Goal: Task Accomplishment & Management: Complete application form

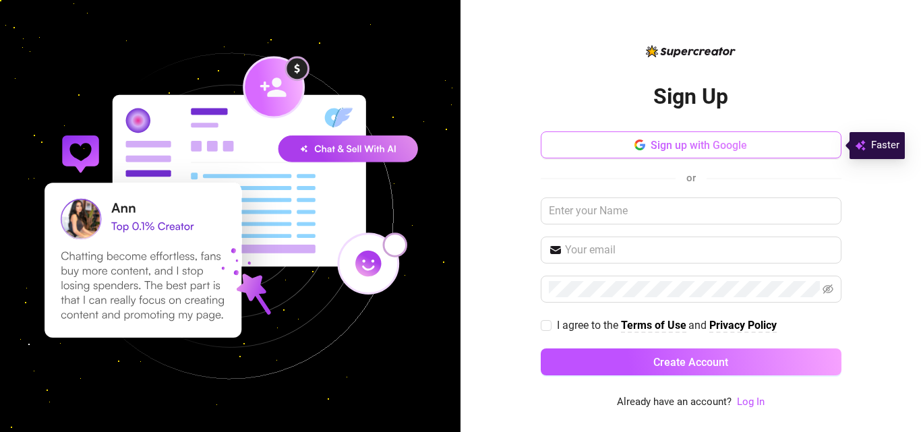
click at [664, 150] on span "Sign up with Google" at bounding box center [699, 145] width 96 height 13
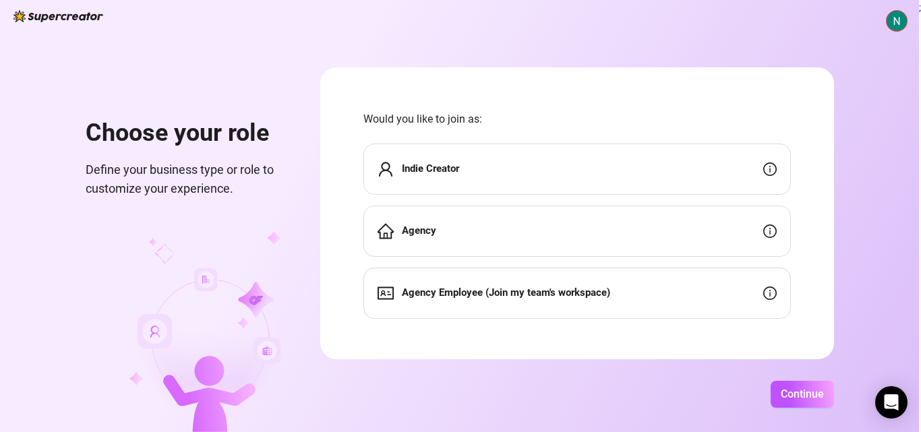
click at [638, 297] on div "Agency Employee (Join my team's workspace)" at bounding box center [577, 293] width 428 height 51
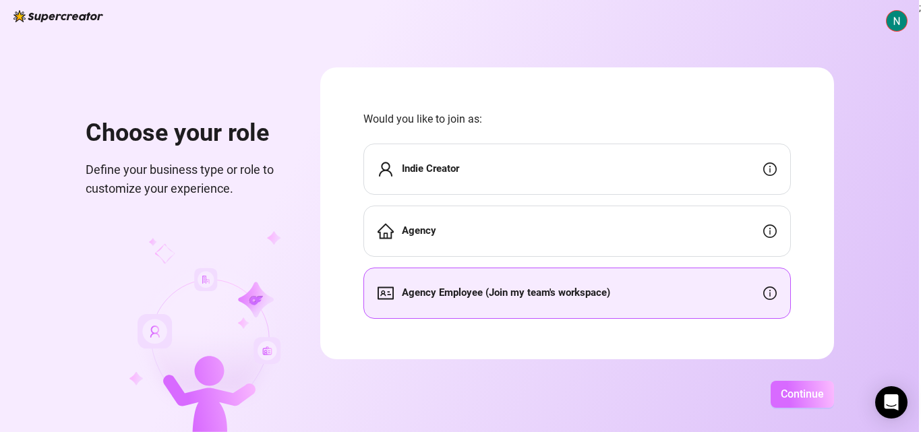
click at [788, 401] on button "Continue" at bounding box center [802, 394] width 63 height 27
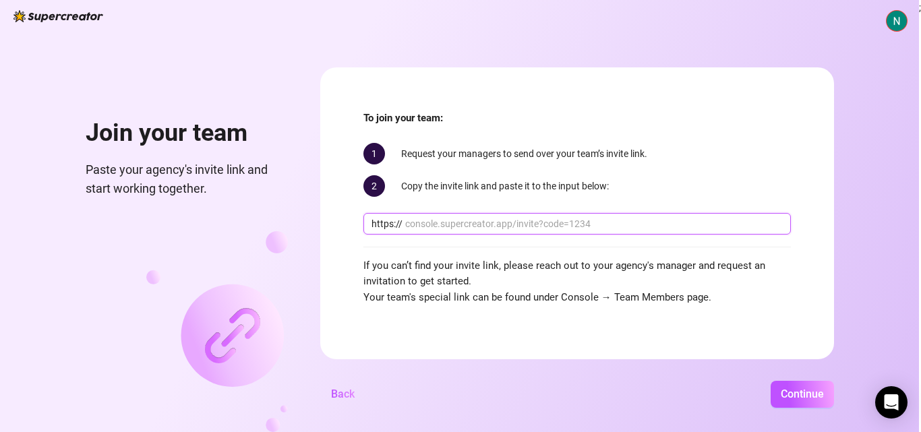
click at [502, 225] on input "text" at bounding box center [594, 223] width 378 height 15
paste input "[URL]"
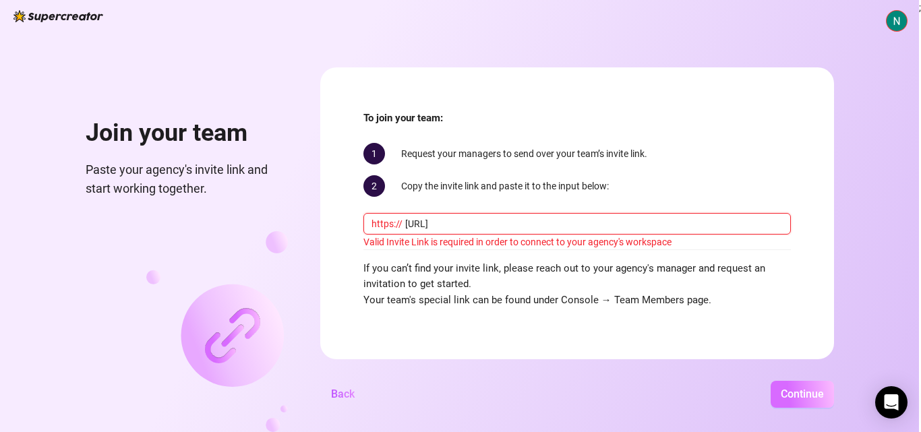
type input "[URL]"
click at [806, 394] on span "Continue" at bounding box center [802, 394] width 43 height 13
click at [543, 384] on div "Continue" at bounding box center [599, 394] width 469 height 27
click at [782, 385] on button "Continue" at bounding box center [802, 394] width 63 height 27
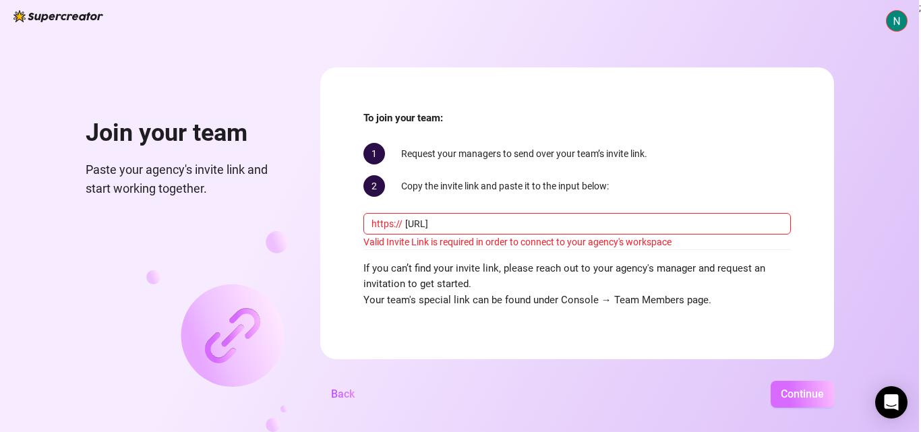
click at [782, 385] on button "Continue" at bounding box center [802, 394] width 63 height 27
click at [343, 313] on form "To join your team: 1 Request your managers to send over your team’s invite link…" at bounding box center [577, 213] width 514 height 292
click at [592, 273] on span "If you can’t find your invite link, please reach out to your agency's manager a…" at bounding box center [577, 285] width 428 height 48
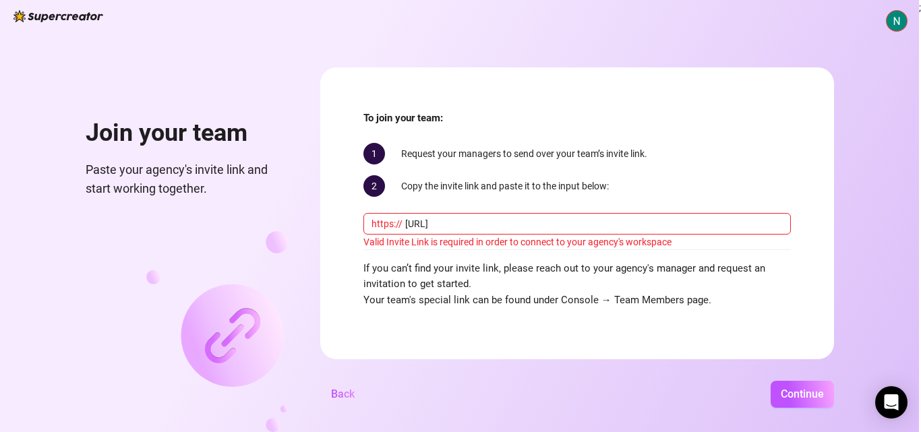
click at [551, 281] on span "If you can’t find your invite link, please reach out to your agency's manager a…" at bounding box center [577, 285] width 428 height 48
click at [623, 289] on span "If you can’t find your invite link, please reach out to your agency's manager a…" at bounding box center [577, 285] width 428 height 48
click at [628, 299] on span "If you can’t find your invite link, please reach out to your agency's manager a…" at bounding box center [577, 285] width 428 height 48
click at [723, 312] on form "To join your team: 1 Request your managers to send over your team’s invite link…" at bounding box center [577, 213] width 514 height 292
click at [736, 299] on span "If you can’t find your invite link, please reach out to your agency's manager a…" at bounding box center [577, 285] width 428 height 48
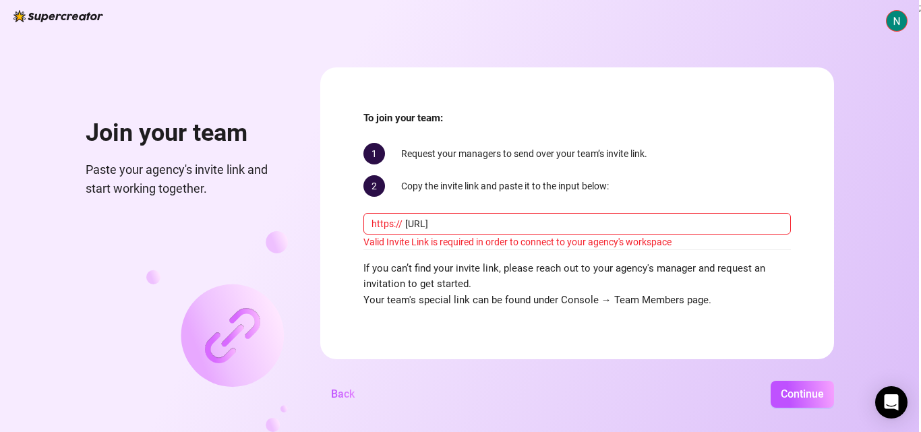
click at [653, 183] on div "2 Copy the invite link and paste it to the input below:" at bounding box center [577, 186] width 428 height 22
click at [897, 12] on img at bounding box center [897, 21] width 20 height 20
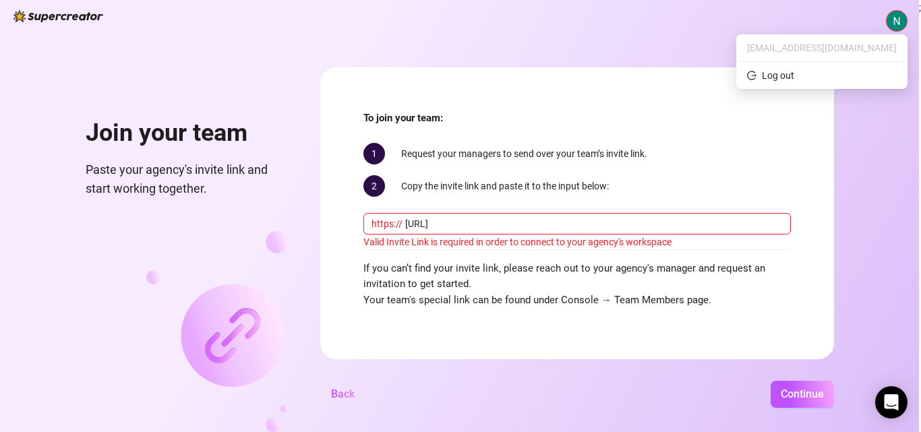
click at [852, 130] on div "Join your team Paste your agency's invite link and start working together. To j…" at bounding box center [459, 216] width 919 height 432
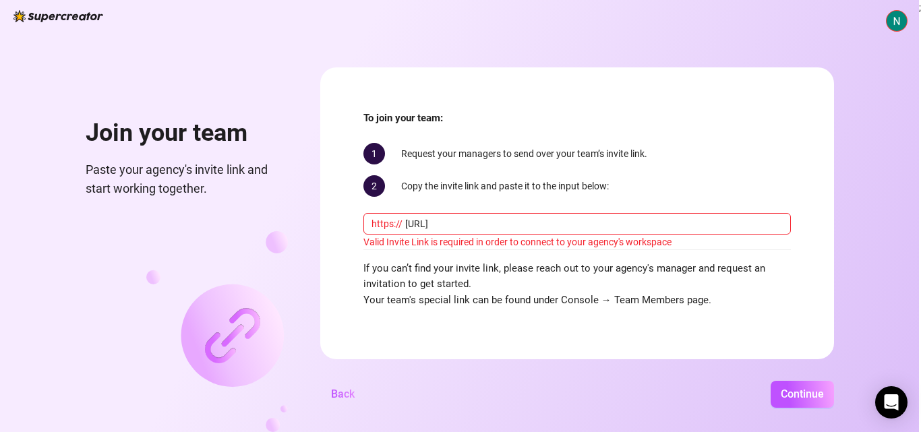
click at [92, 13] on img at bounding box center [58, 16] width 90 height 12
click at [233, 75] on div "Join your team Paste your agency's invite link and start working together." at bounding box center [187, 249] width 202 height 365
click at [192, 141] on h1 "Join your team" at bounding box center [187, 134] width 202 height 30
click at [208, 140] on h1 "Join your team" at bounding box center [187, 134] width 202 height 30
click at [562, 138] on div "To join your team: 1 Request your managers to send over your team’s invite link…" at bounding box center [577, 210] width 428 height 198
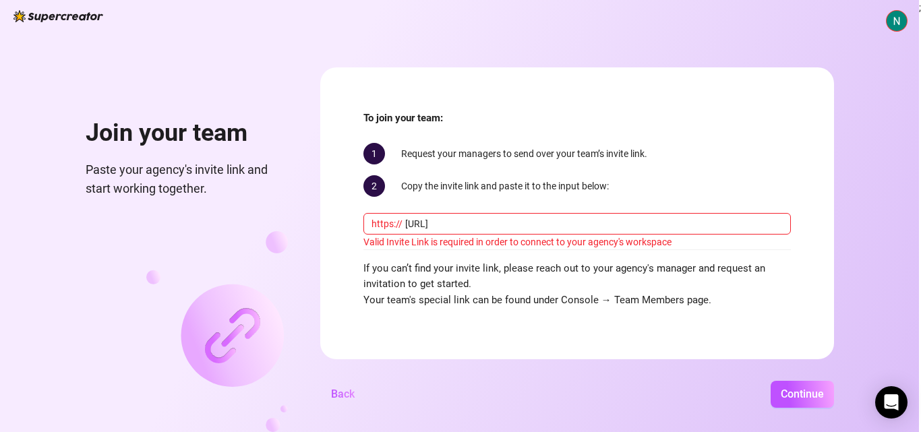
drag, startPoint x: 687, startPoint y: 272, endPoint x: 701, endPoint y: 328, distance: 56.9
click at [687, 273] on span "If you can’t find your invite link, please reach out to your agency's manager a…" at bounding box center [577, 285] width 428 height 48
drag, startPoint x: 701, startPoint y: 328, endPoint x: 762, endPoint y: 361, distance: 70.0
click at [701, 328] on form "To join your team: 1 Request your managers to send over your team’s invite link…" at bounding box center [577, 213] width 514 height 292
click at [783, 370] on div "Join your team Paste your agency's invite link and start working together. To j…" at bounding box center [459, 216] width 919 height 432
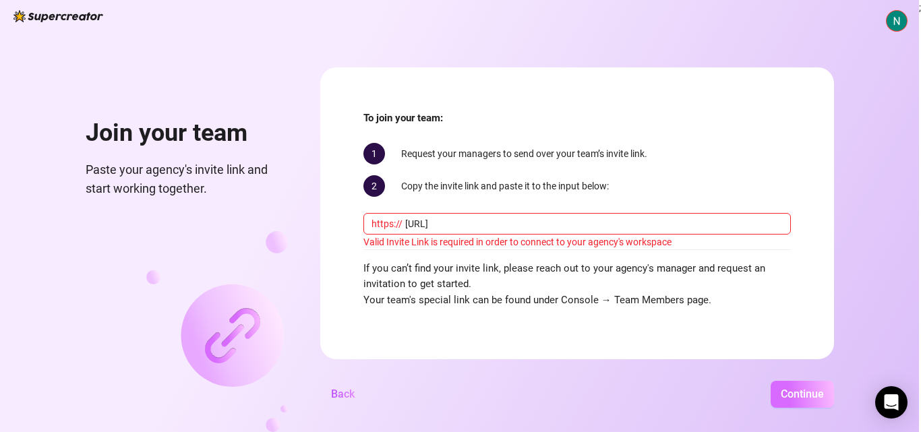
click at [786, 388] on span "Continue" at bounding box center [802, 394] width 43 height 13
click at [795, 395] on span "Continue" at bounding box center [802, 394] width 43 height 13
click at [500, 208] on div "To join your team: 1 Request your managers to send over your team’s invite link…" at bounding box center [577, 210] width 428 height 198
drag, startPoint x: 502, startPoint y: 225, endPoint x: 276, endPoint y: 220, distance: 225.3
click at [276, 220] on div "Join your team Paste your agency's invite link and start working together. To j…" at bounding box center [459, 216] width 919 height 432
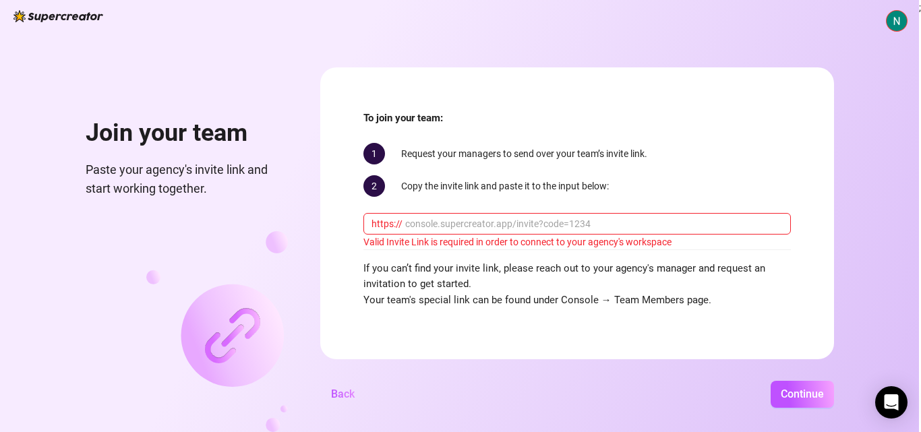
click at [588, 353] on form "To join your team: 1 Request your managers to send over your team’s invite link…" at bounding box center [577, 213] width 514 height 292
click at [815, 392] on span "Continue" at bounding box center [802, 394] width 43 height 13
click at [813, 392] on span "Continue" at bounding box center [802, 394] width 43 height 13
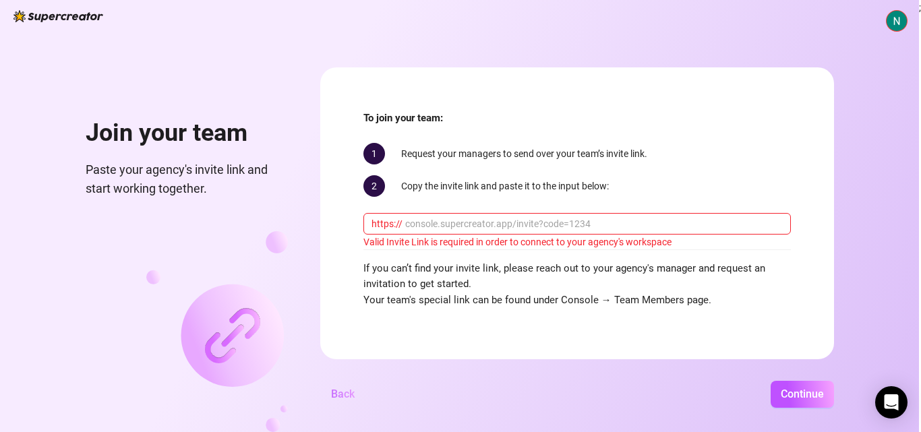
click at [343, 394] on span "Back" at bounding box center [343, 394] width 24 height 13
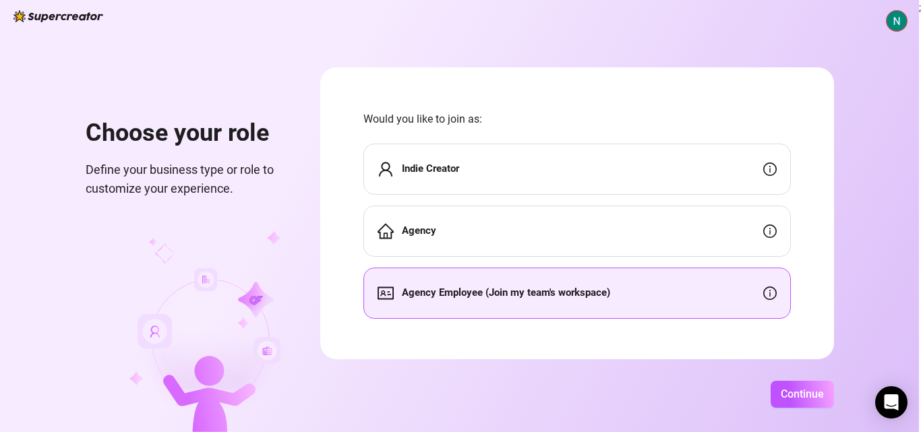
click at [500, 183] on div "Indie Creator" at bounding box center [577, 169] width 428 height 51
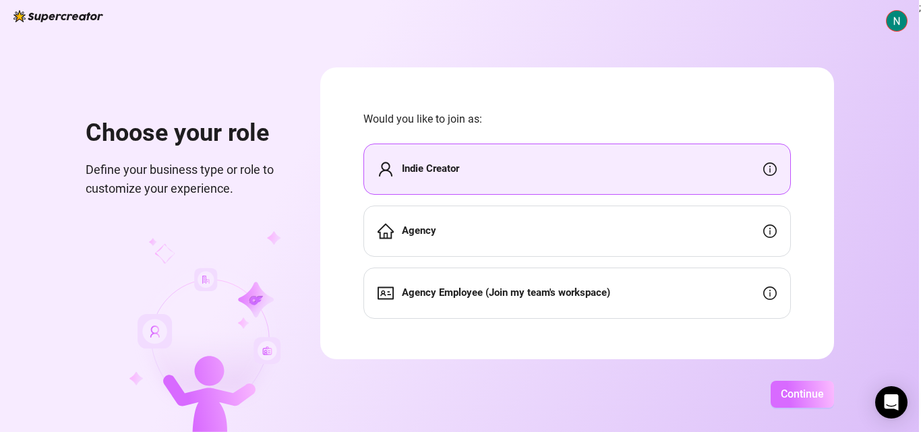
click at [793, 400] on span "Continue" at bounding box center [802, 394] width 43 height 13
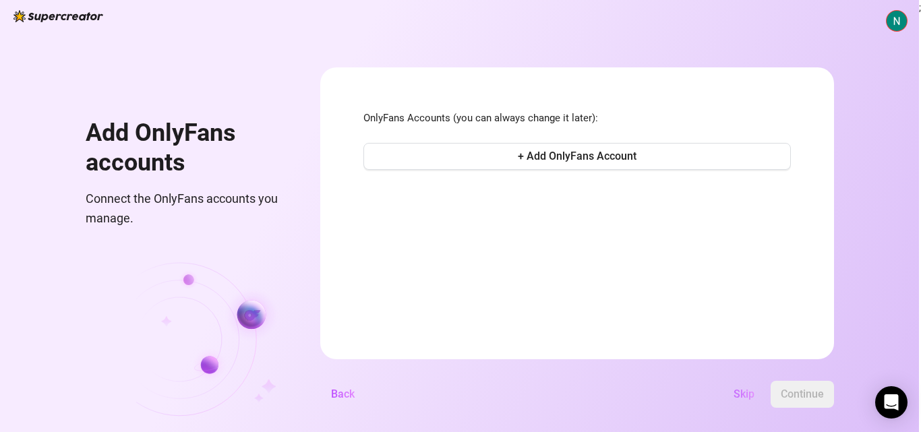
click at [749, 397] on span "Skip" at bounding box center [744, 394] width 21 height 13
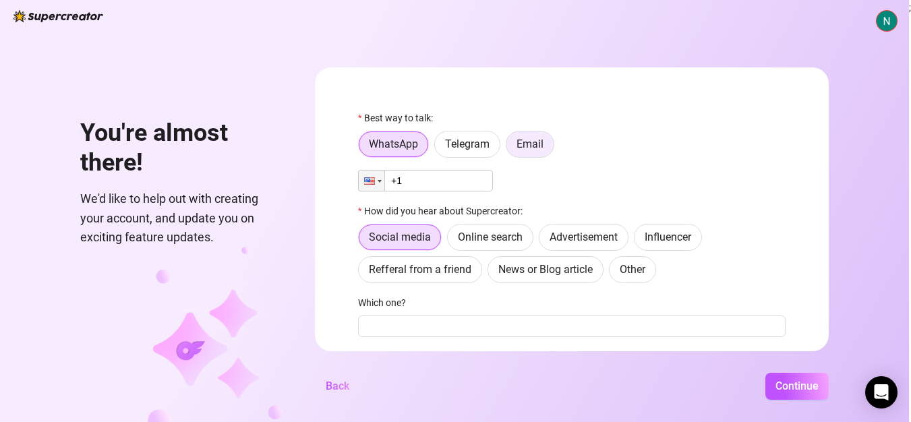
click at [527, 152] on label "Email" at bounding box center [530, 144] width 49 height 27
click at [510, 148] on input "Email" at bounding box center [510, 148] width 0 height 0
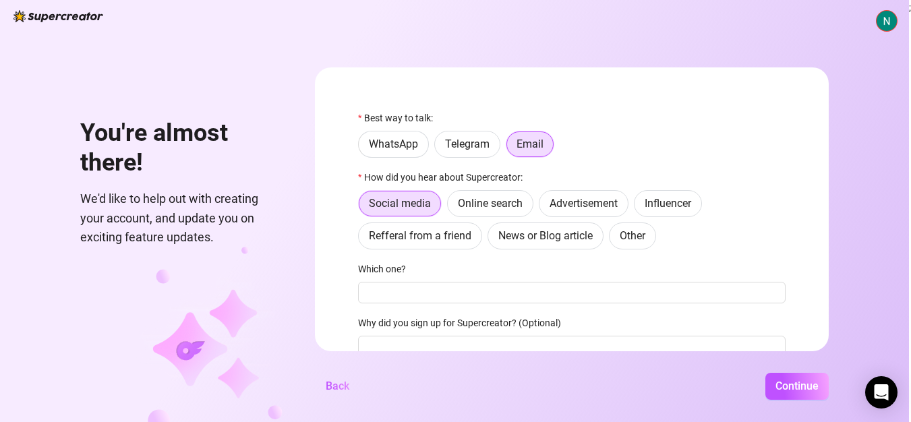
scroll to position [67, 0]
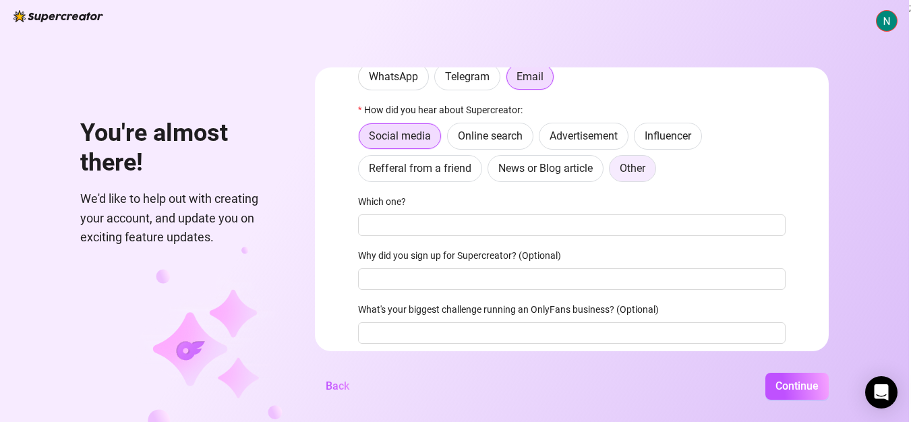
click at [633, 182] on label "Other" at bounding box center [632, 168] width 47 height 27
click at [613, 172] on input "Other" at bounding box center [613, 172] width 0 height 0
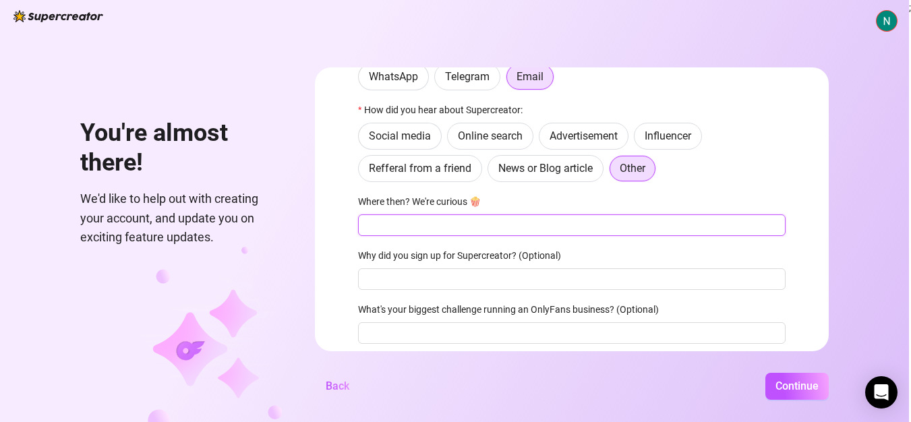
click at [513, 232] on input "Where then? We're curious 🍿" at bounding box center [572, 225] width 428 height 22
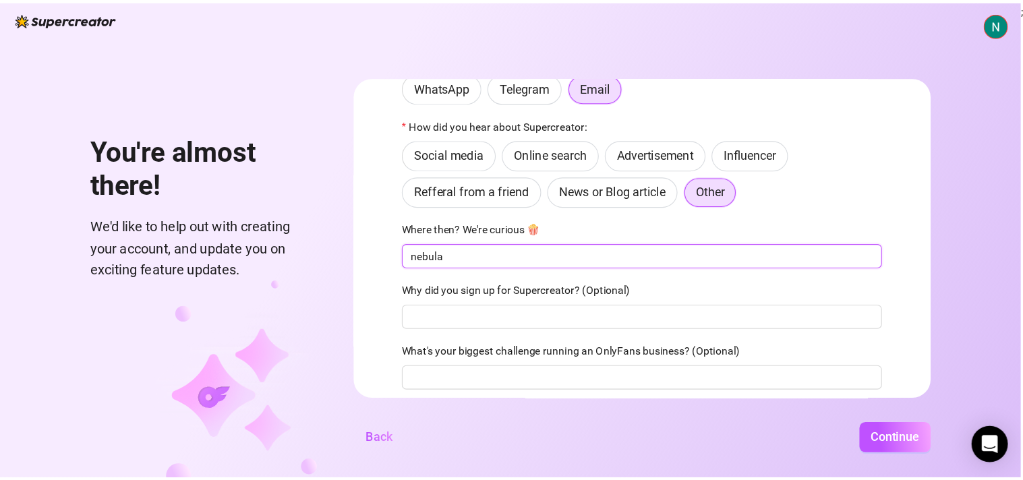
scroll to position [109, 0]
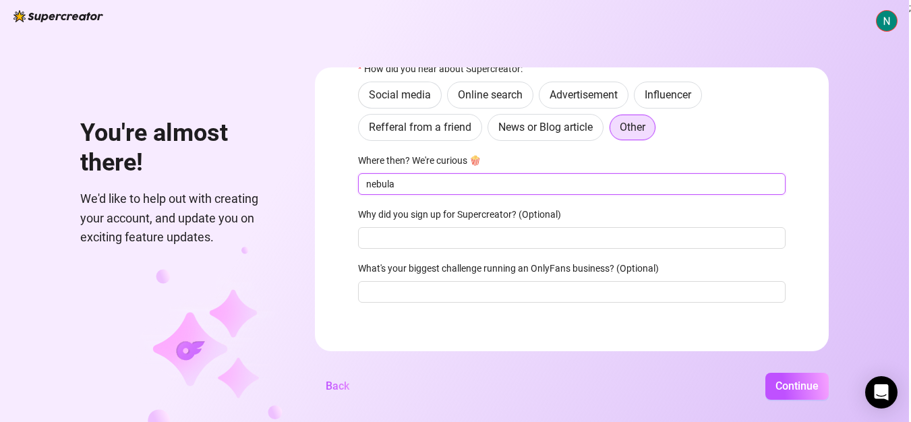
type input "nebula"
click at [538, 227] on div "Why did you sign up for Supercreator? (Optional)" at bounding box center [572, 217] width 428 height 20
click at [537, 236] on input "Why did you sign up for Supercreator? (Optional)" at bounding box center [572, 238] width 428 height 22
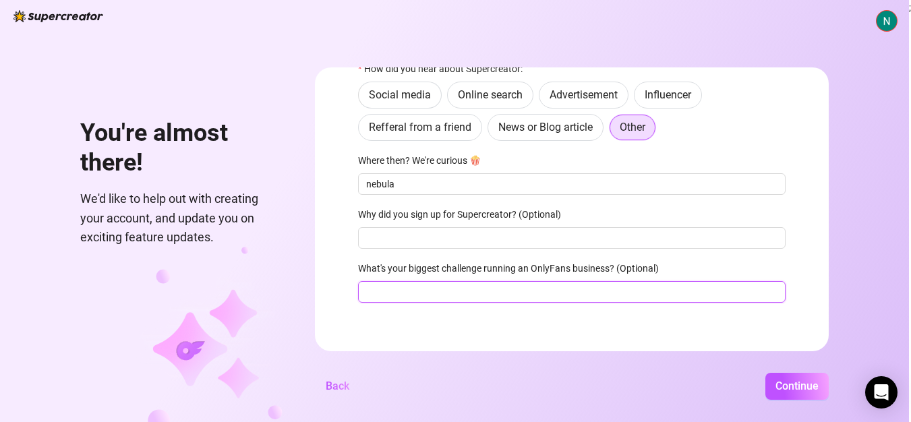
click at [536, 291] on input "What's your biggest challenge running an OnlyFans business? (Optional)" at bounding box center [572, 292] width 428 height 22
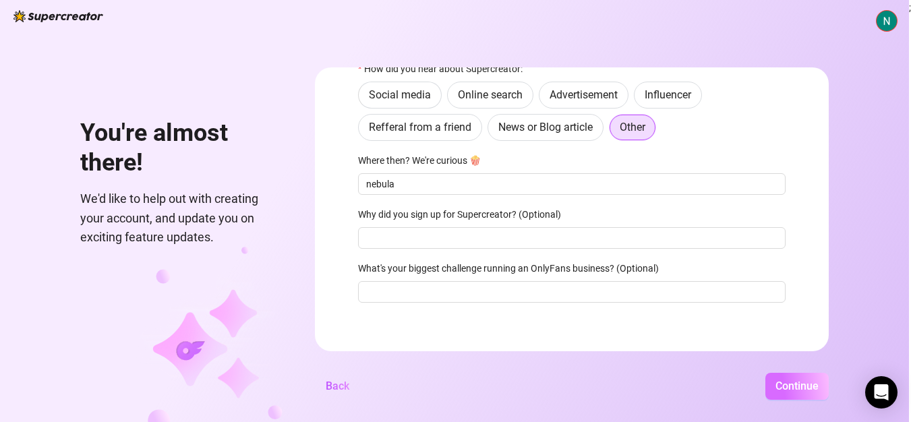
click at [798, 392] on span "Continue" at bounding box center [796, 386] width 43 height 13
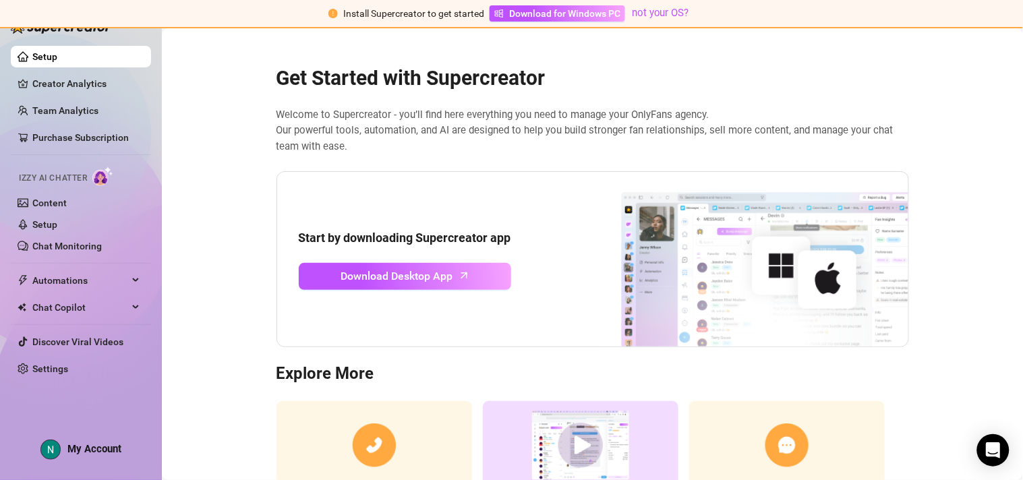
click at [920, 82] on main "Get Started with Supercreator Welcome to Supercreator - you’ll find here everyt…" at bounding box center [592, 306] width 861 height 556
